Goal: Information Seeking & Learning: Learn about a topic

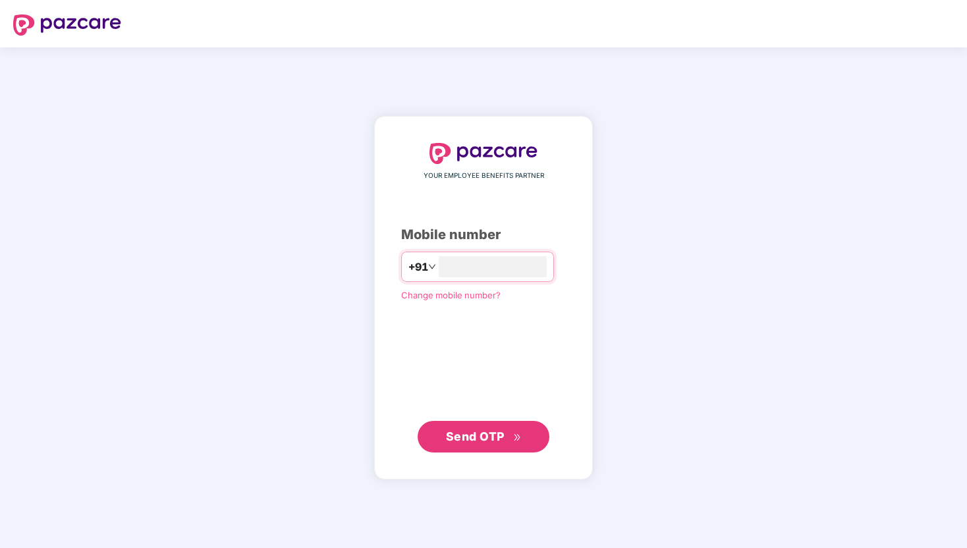
type input "*"
type input "**********"
click at [493, 418] on div "**********" at bounding box center [483, 298] width 165 height 308
click at [494, 430] on span "Send OTP" at bounding box center [475, 436] width 59 height 14
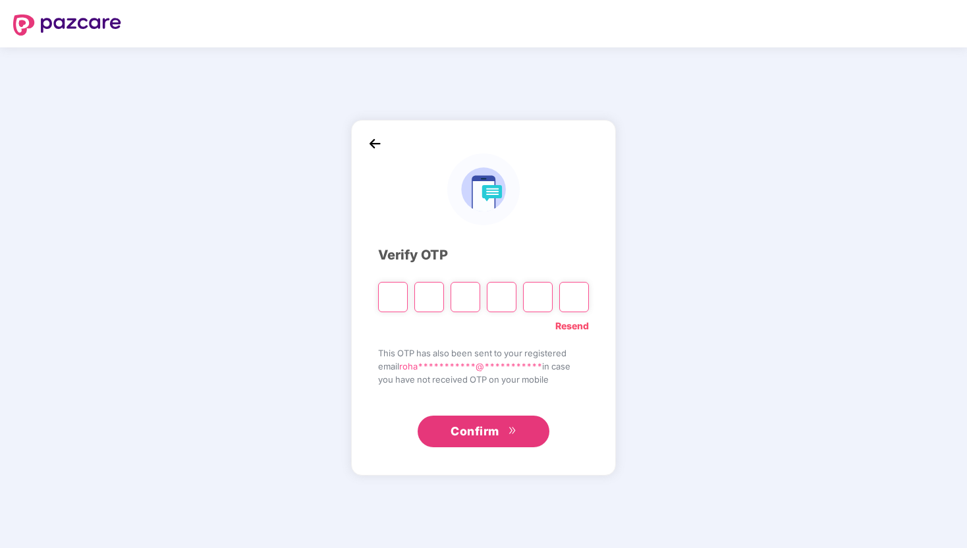
type input "*"
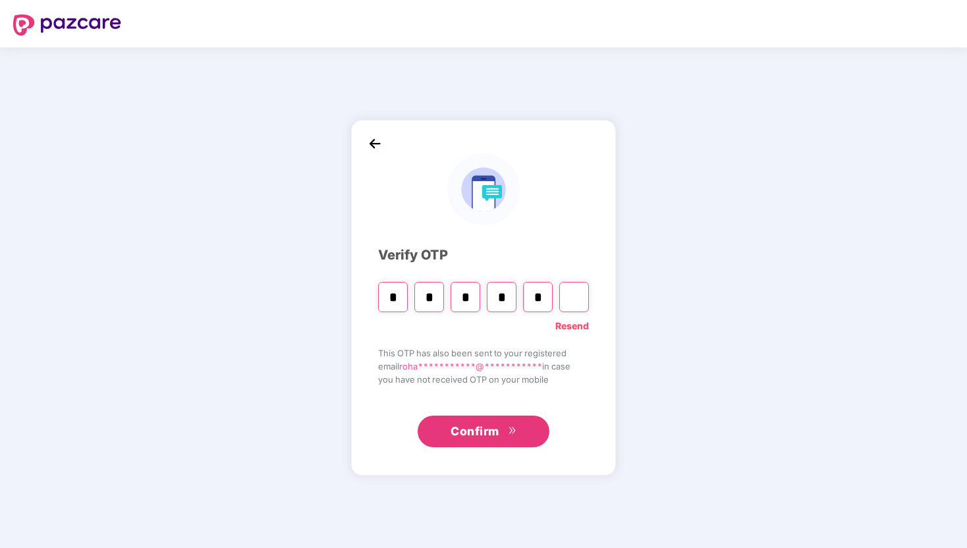
type input "*"
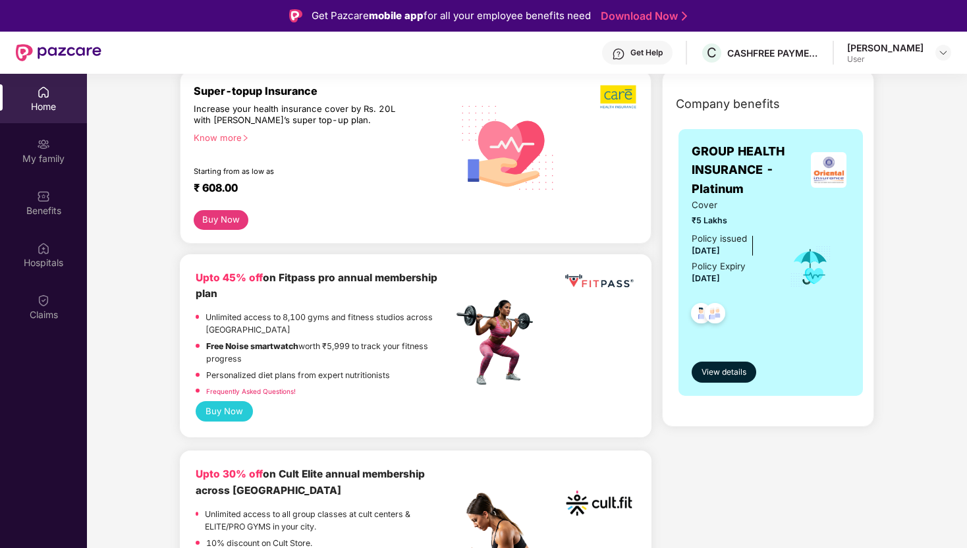
scroll to position [181, 0]
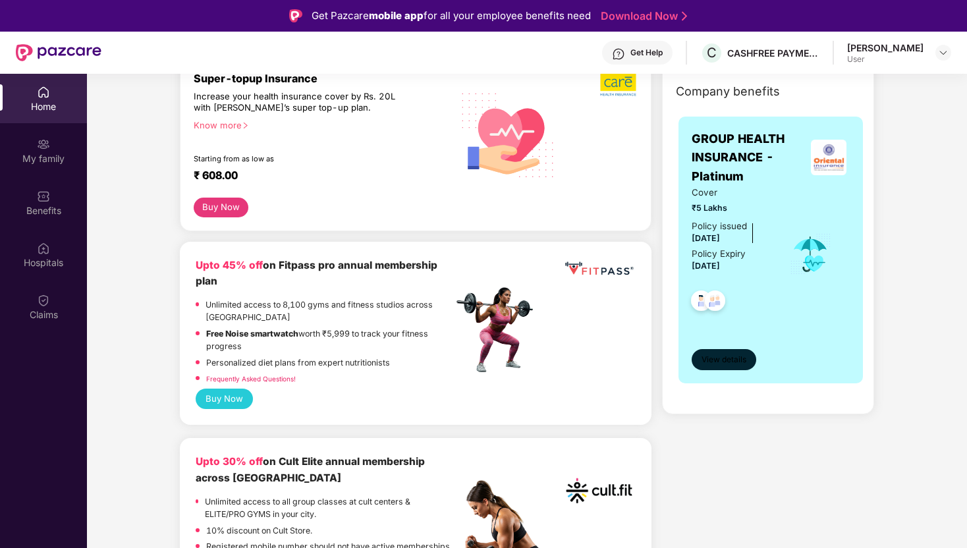
click at [738, 364] on span "View details" at bounding box center [723, 360] width 45 height 13
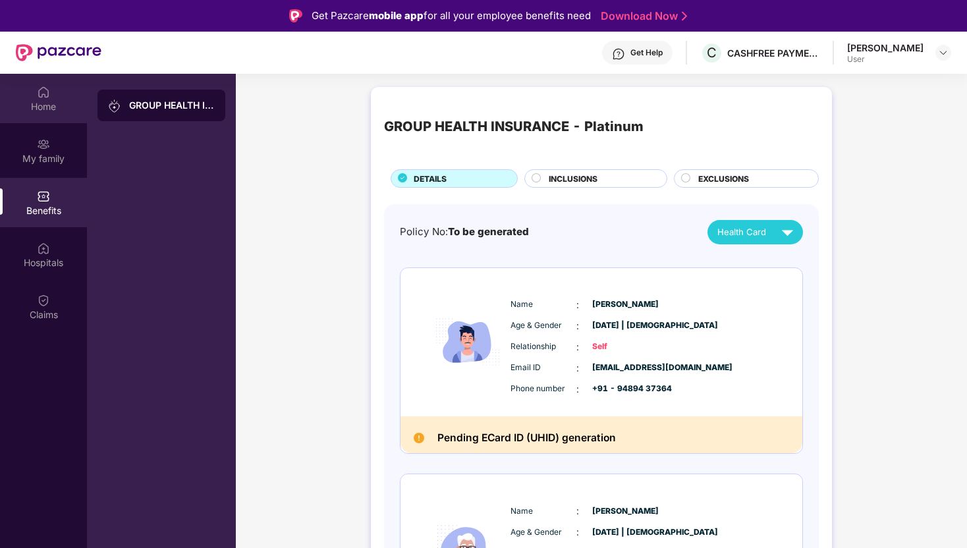
click at [43, 90] on img at bounding box center [43, 92] width 13 height 13
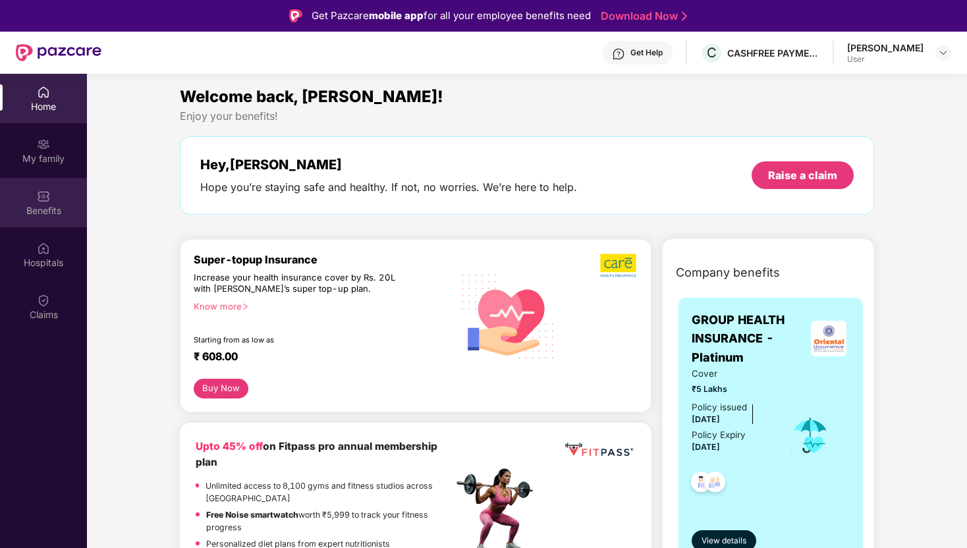
click at [55, 204] on div "Benefits" at bounding box center [43, 210] width 87 height 13
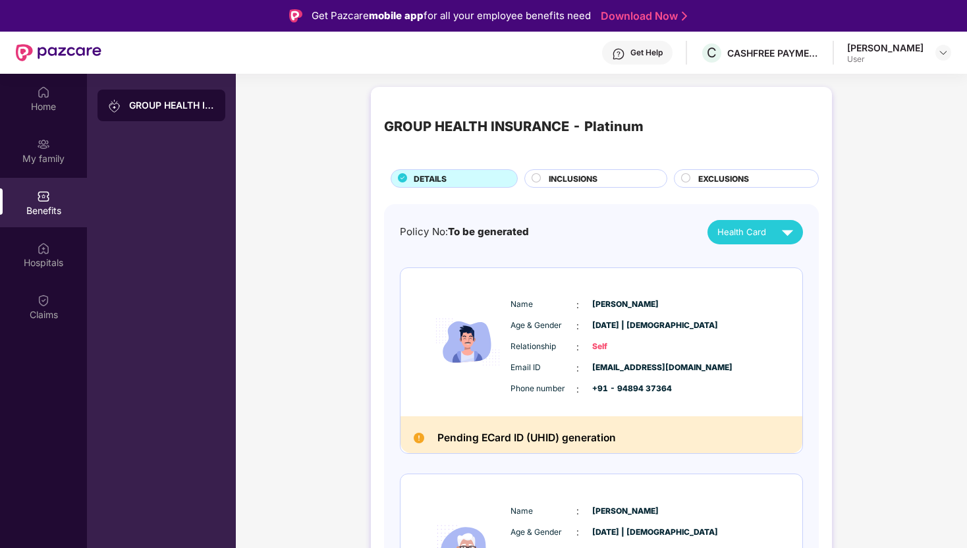
click at [573, 177] on span "INCLUSIONS" at bounding box center [573, 179] width 49 height 13
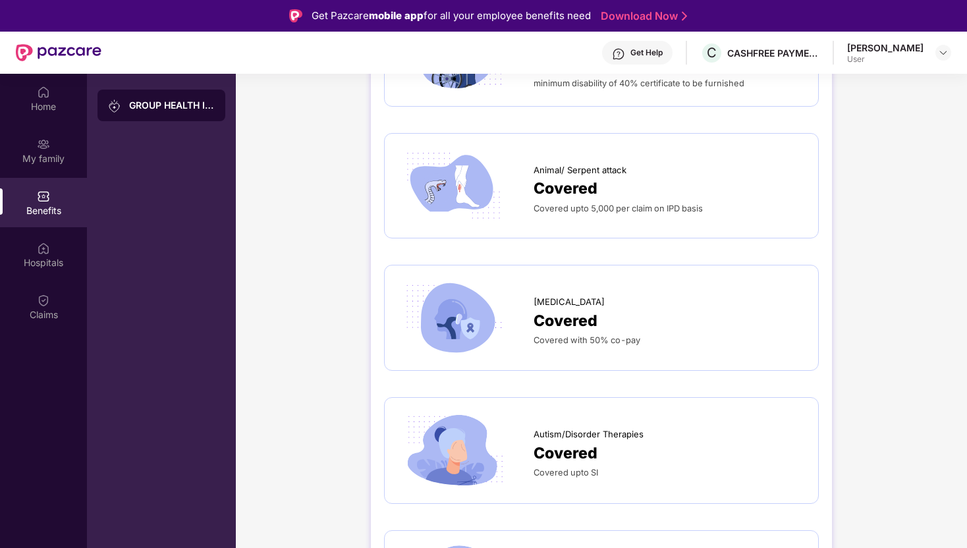
scroll to position [2830, 0]
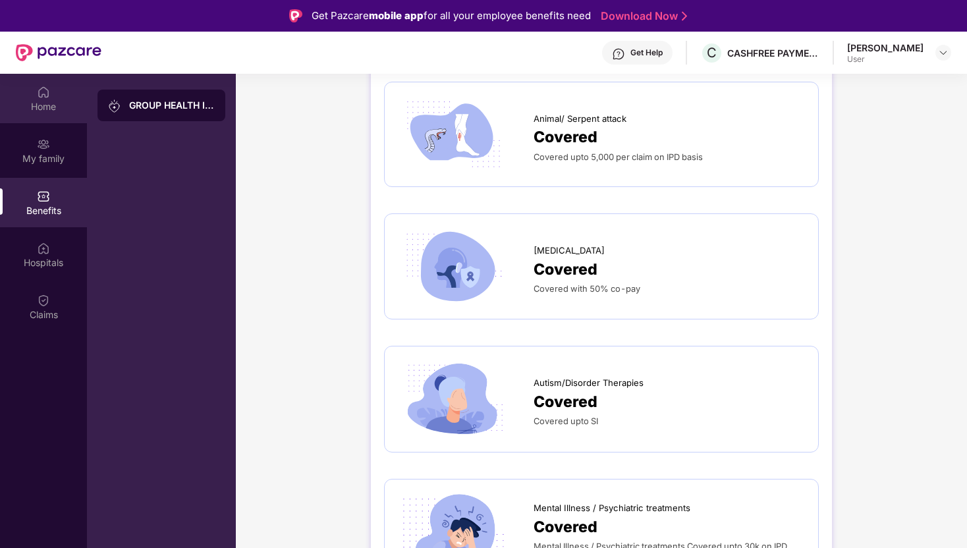
click at [49, 100] on div "Home" at bounding box center [43, 106] width 87 height 13
